Goal: Task Accomplishment & Management: Use online tool/utility

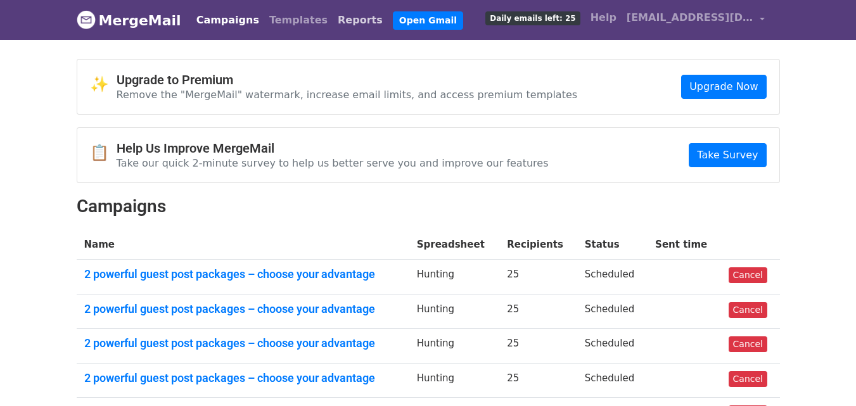
click at [333, 18] on link "Reports" at bounding box center [360, 20] width 55 height 25
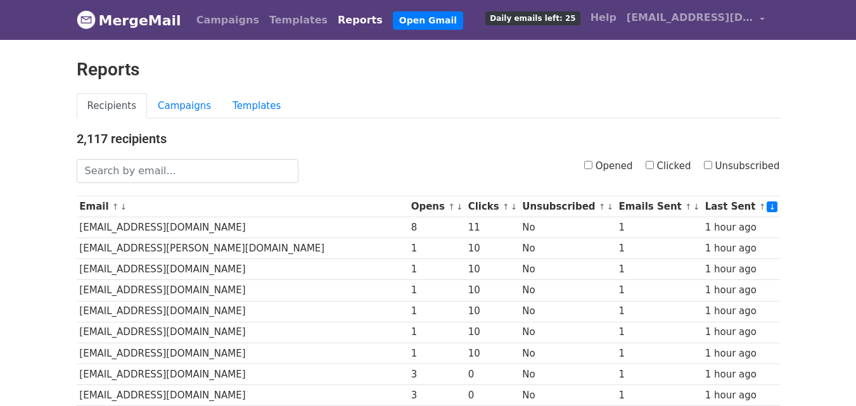
click at [654, 165] on input "Clicked" at bounding box center [650, 165] width 8 height 8
checkbox input "true"
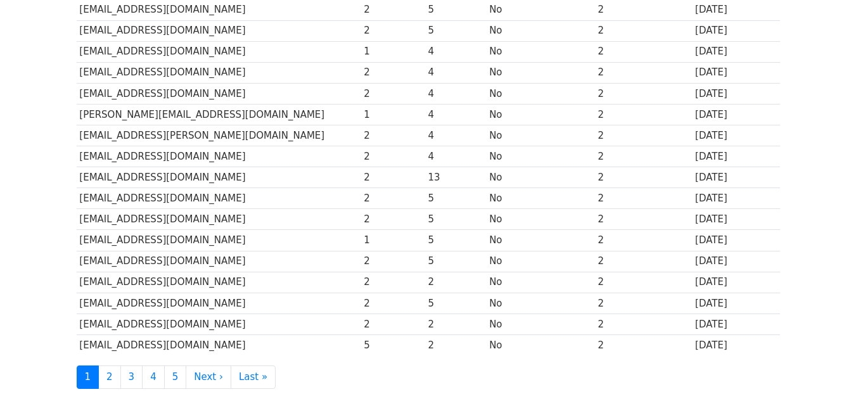
drag, startPoint x: 865, startPoint y: 106, endPoint x: 865, endPoint y: 276, distance: 169.2
click at [856, 292] on html "MergeMail Campaigns Templates Reports Open Gmail Daily emails left: 25 Help sil…" at bounding box center [428, 25] width 856 height 1031
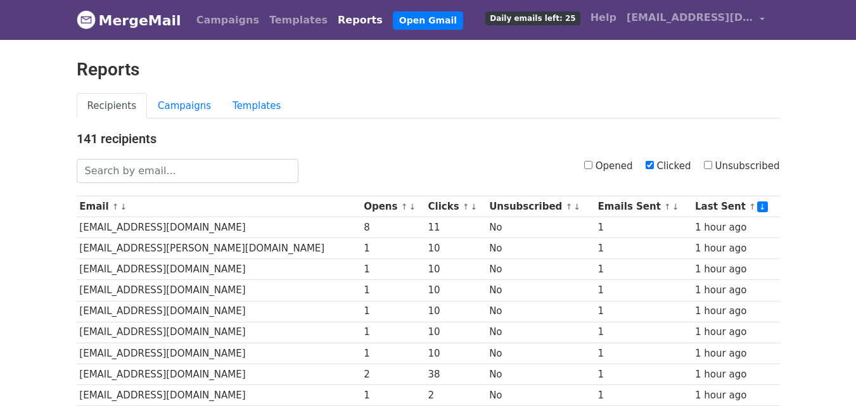
scroll to position [626, 0]
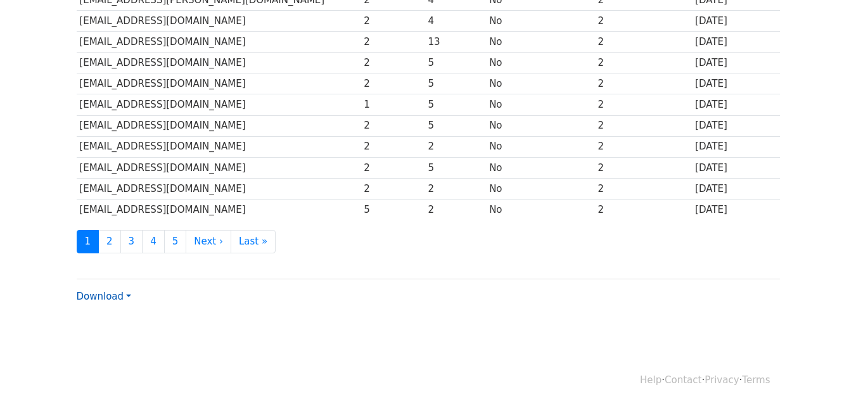
click at [113, 301] on link "Download" at bounding box center [104, 296] width 54 height 11
click at [114, 319] on link "CSV" at bounding box center [127, 321] width 100 height 20
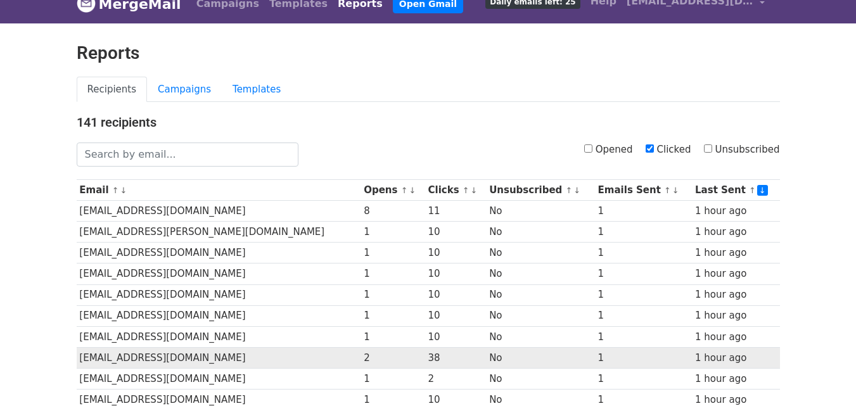
scroll to position [0, 0]
